Goal: Find contact information: Find contact information

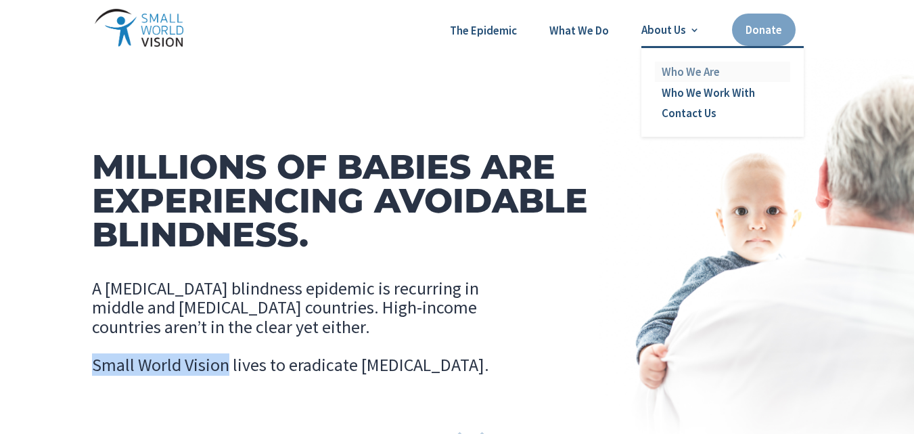
click at [683, 68] on link "Who We Are" at bounding box center [722, 72] width 135 height 20
click at [696, 110] on link "Contact Us" at bounding box center [722, 113] width 135 height 20
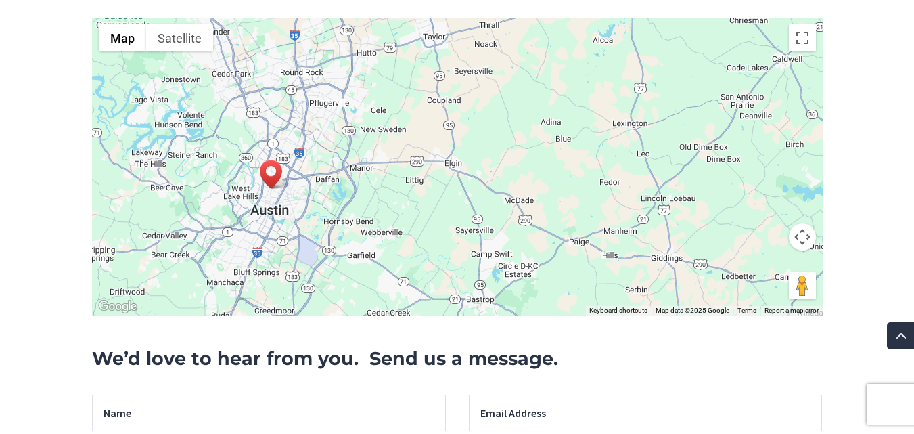
scroll to position [2205, 0]
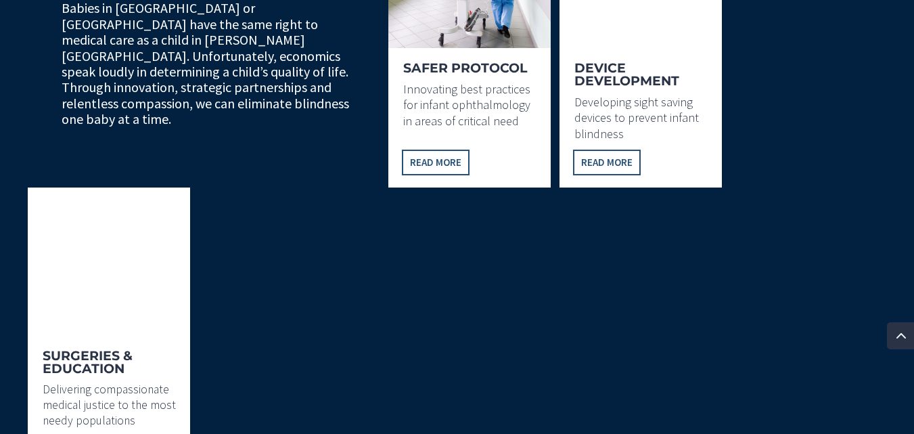
scroll to position [1289, 0]
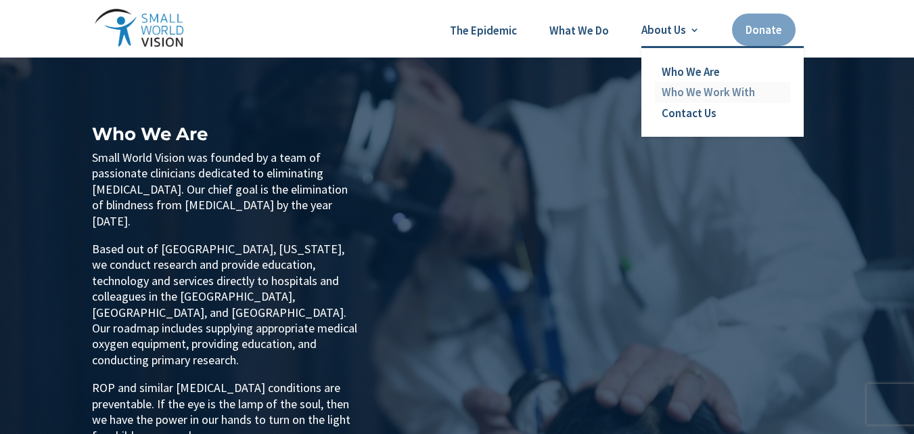
click at [687, 90] on link "Who We Work With" at bounding box center [722, 92] width 135 height 20
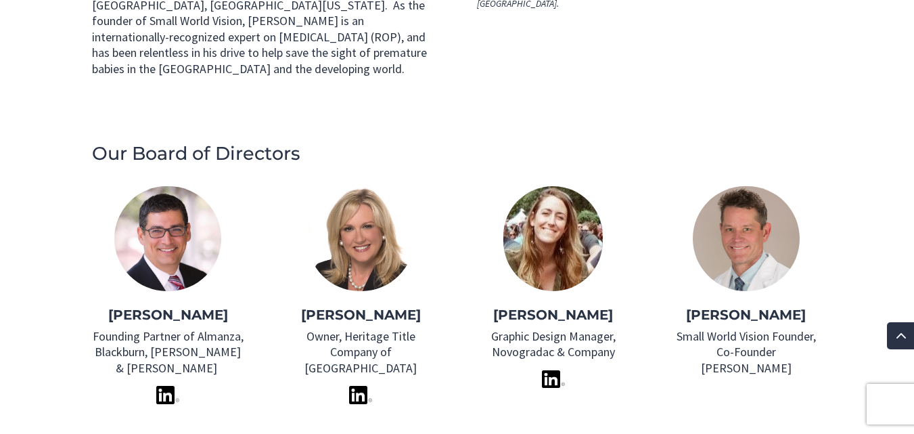
scroll to position [873, 0]
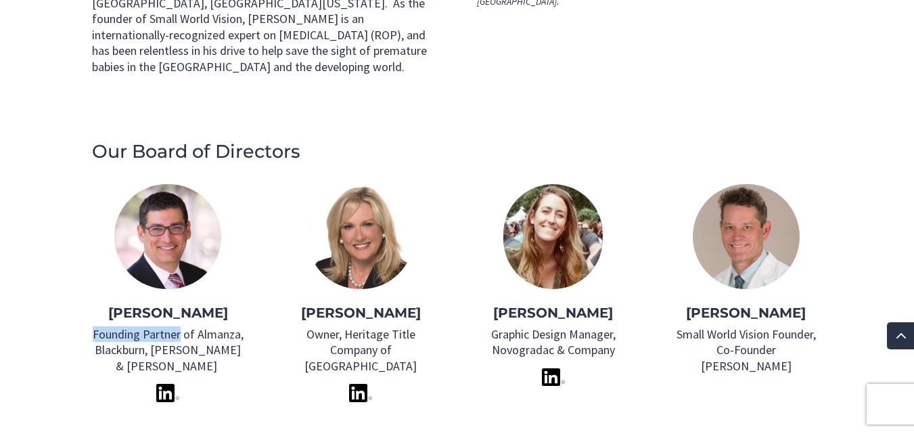
drag, startPoint x: 124, startPoint y: 270, endPoint x: 179, endPoint y: 269, distance: 54.8
click at [179, 326] on p "Founding Partner of Almanza, Blackburn, [PERSON_NAME] & [PERSON_NAME]" at bounding box center [168, 349] width 152 height 47
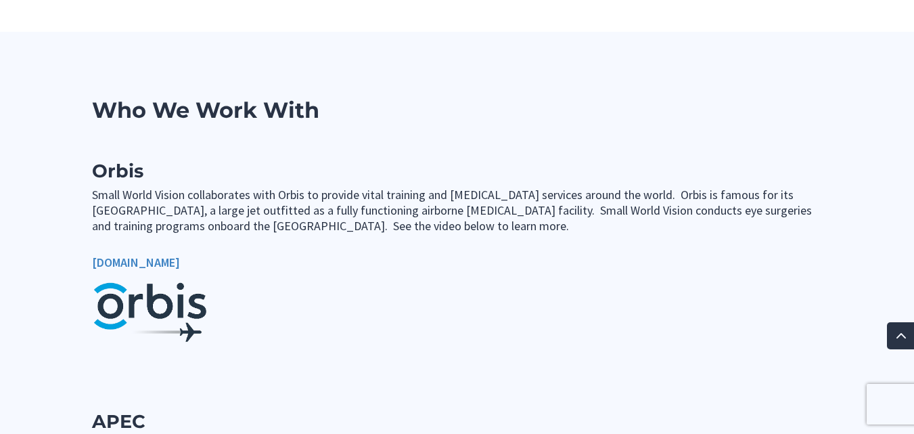
scroll to position [1314, 0]
